Goal: Ask a question

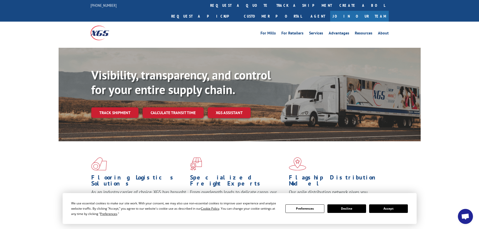
click at [398, 208] on button "Accept" at bounding box center [388, 209] width 39 height 9
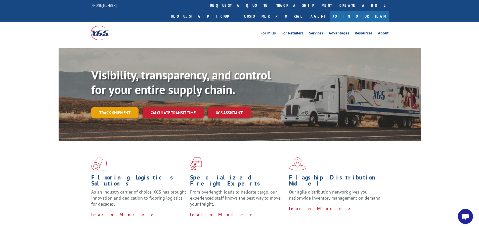
click at [125, 107] on link "Track shipment" at bounding box center [114, 112] width 47 height 11
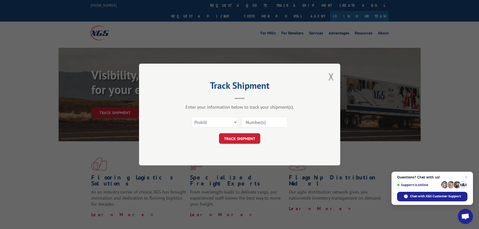
click at [245, 124] on input at bounding box center [265, 122] width 46 height 11
paste input "17502648"
type input "17502648"
click at [241, 138] on button "TRACK SHIPMENT" at bounding box center [239, 138] width 41 height 11
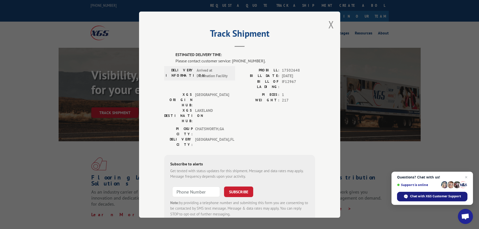
click at [415, 197] on span "Chat with XGS Customer Support" at bounding box center [435, 196] width 51 height 5
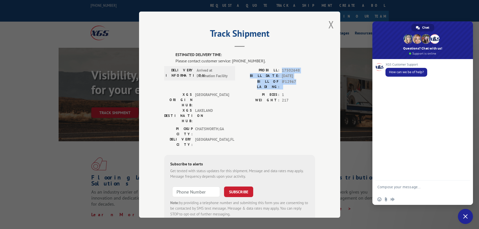
drag, startPoint x: 281, startPoint y: 68, endPoint x: 302, endPoint y: 82, distance: 25.1
click at [302, 82] on div "PROBILL: 17502648 BILL DATE: [DATE] BILL OF LADING: IF12967" at bounding box center [277, 78] width 75 height 22
click at [271, 53] on label "ESTIMATED DELIVERY TIME:" at bounding box center [246, 55] width 140 height 6
drag, startPoint x: 261, startPoint y: 68, endPoint x: 304, endPoint y: 85, distance: 46.3
click at [304, 85] on div "PROBILL: 17502648 BILL DATE: [DATE] BILL OF LADING: IF12967" at bounding box center [277, 79] width 75 height 24
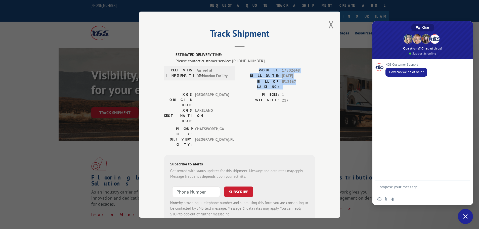
copy div "PROBILL: 17502648 BILL DATE: [DATE] BILL OF LADING: IF12967"
click at [393, 187] on textarea "Compose your message..." at bounding box center [418, 189] width 80 height 9
paste textarea "PROBILL: 17502648 BILL DATE: [DATE] BILL OF LADING: IF12967"
type textarea "PROBILL: 17502648 BILL DATE: [DATE] BILL OF LADING: IF12967"
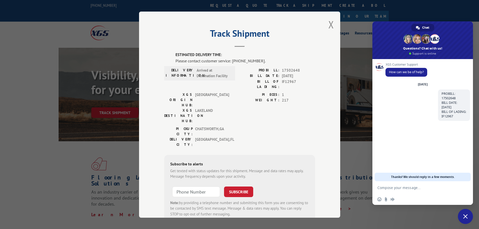
click at [387, 188] on textarea "Compose your message..." at bounding box center [418, 188] width 80 height 5
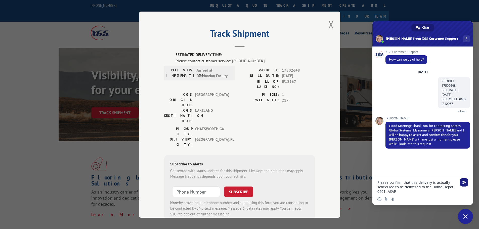
type textarea "Please confirm that this delivery is actually scheduled to be delivered to the …"
click at [465, 182] on span "Send" at bounding box center [465, 183] width 4 height 4
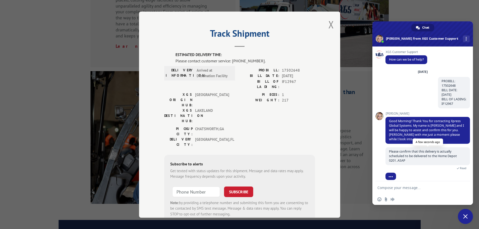
scroll to position [602, 0]
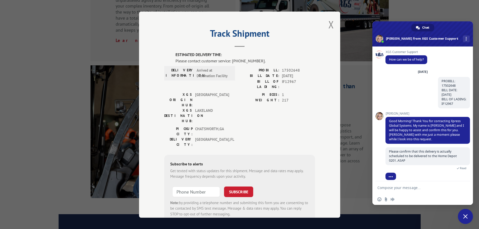
click at [393, 186] on textarea "Compose your message..." at bounding box center [418, 188] width 80 height 5
click at [402, 187] on textarea "I was told" at bounding box center [418, 188] width 80 height 5
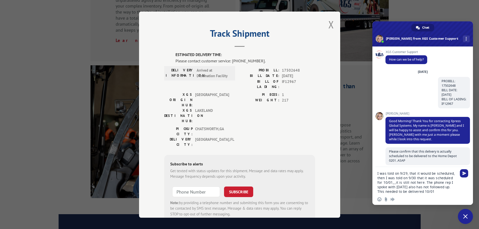
scroll to position [67, 0]
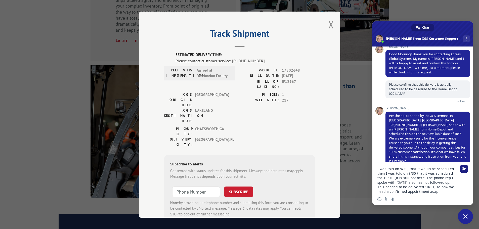
type textarea "I was told on 9/29, that it would be scheduled, then I was told on 9/30 that it…"
click at [466, 168] on span "Send" at bounding box center [465, 169] width 4 height 4
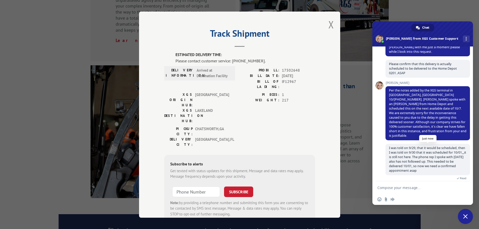
scroll to position [93, 0]
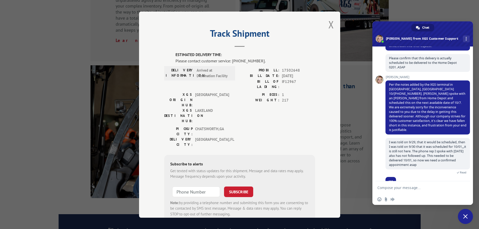
click at [380, 187] on textarea "Compose your message..." at bounding box center [418, 188] width 80 height 5
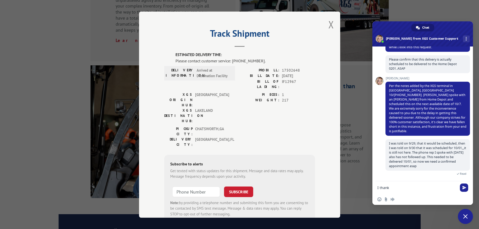
scroll to position [109, 0]
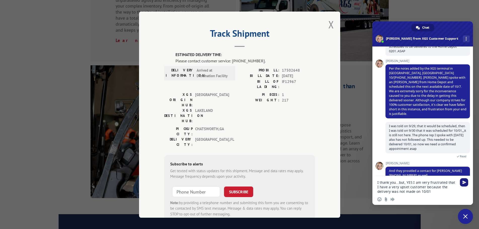
type textarea "I thank you...but, YES I am very frustrated that I have a very upset customer b…"
click at [466, 182] on span "Send" at bounding box center [465, 183] width 4 height 4
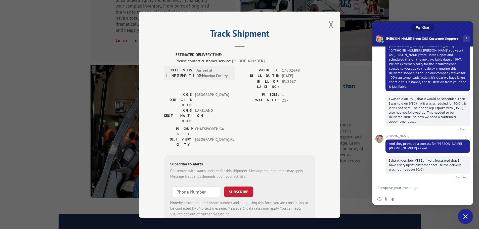
scroll to position [131, 0]
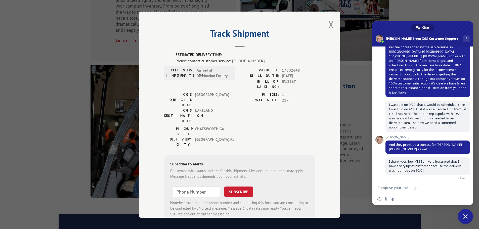
click at [467, 218] on span "Close chat" at bounding box center [466, 216] width 5 height 5
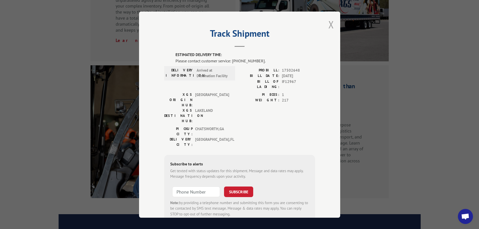
click at [329, 22] on button "Close modal" at bounding box center [332, 24] width 6 height 13
